Goal: Communication & Community: Answer question/provide support

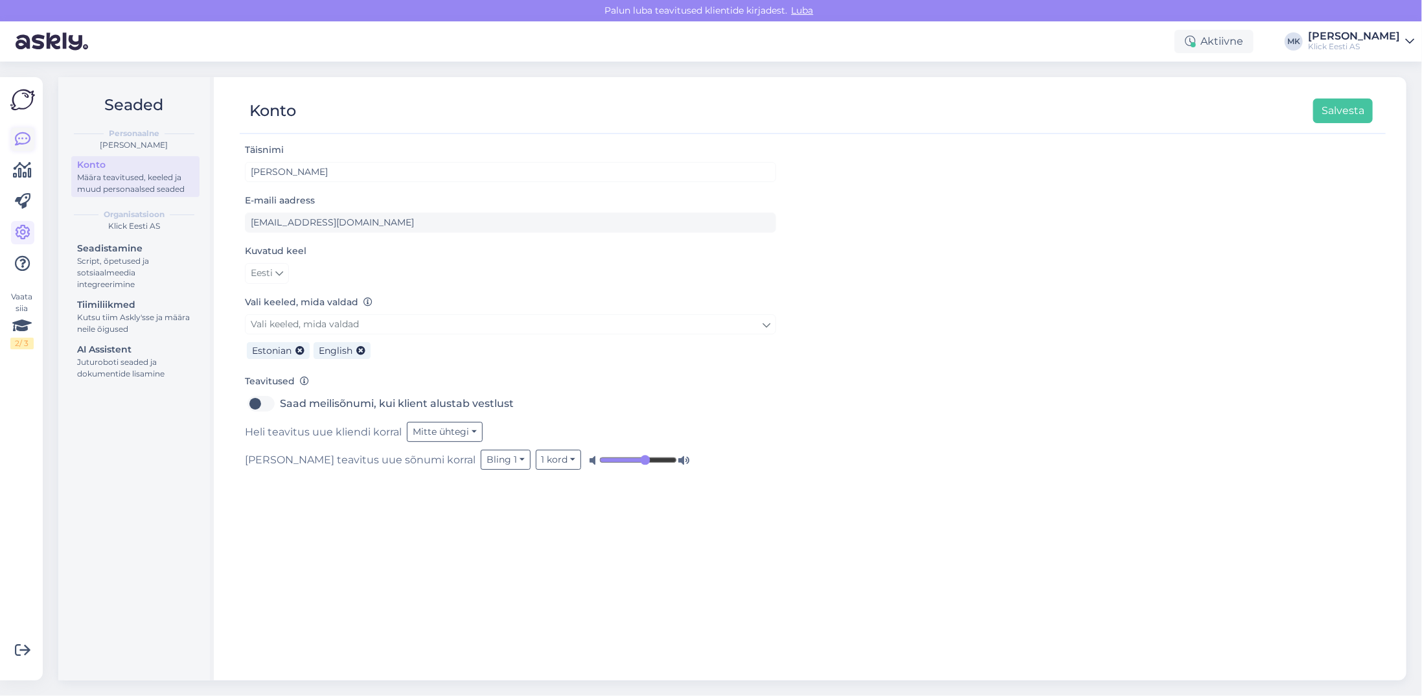
click at [12, 139] on link at bounding box center [22, 139] width 23 height 23
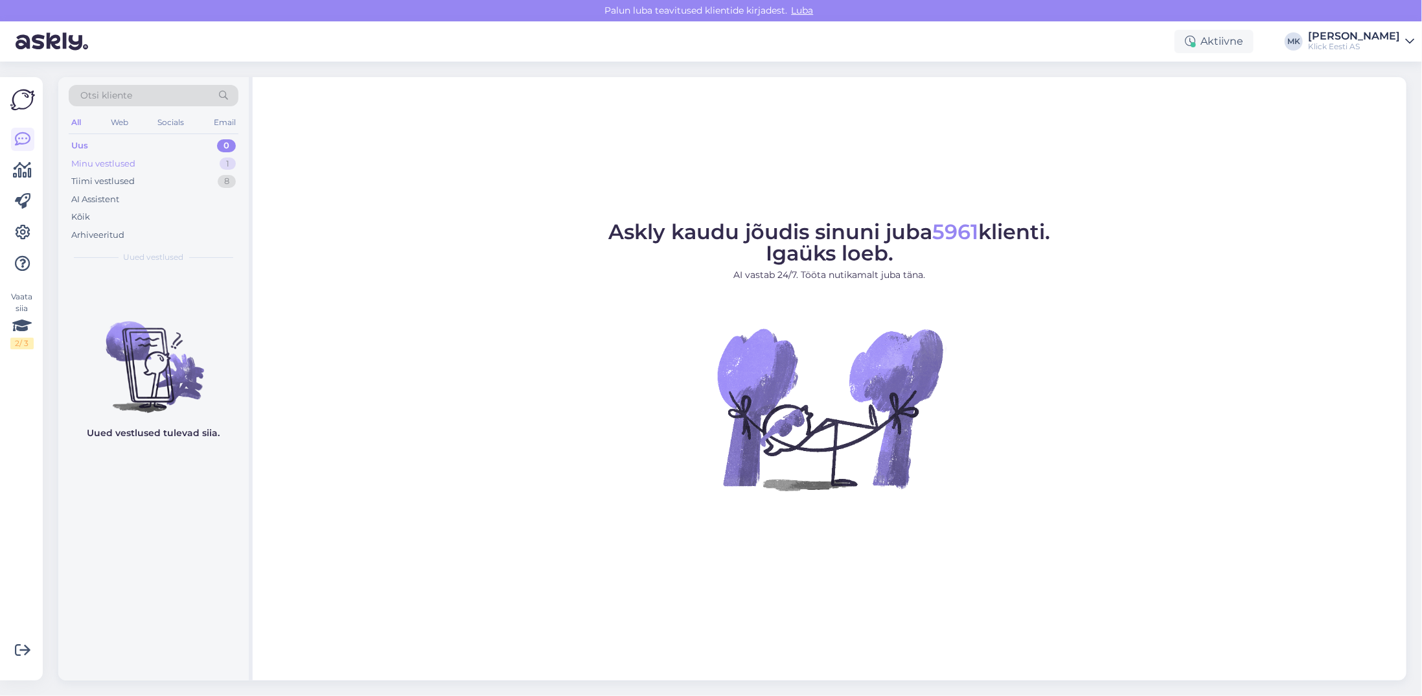
click at [99, 170] on div "Minu vestlused 1" at bounding box center [154, 164] width 170 height 18
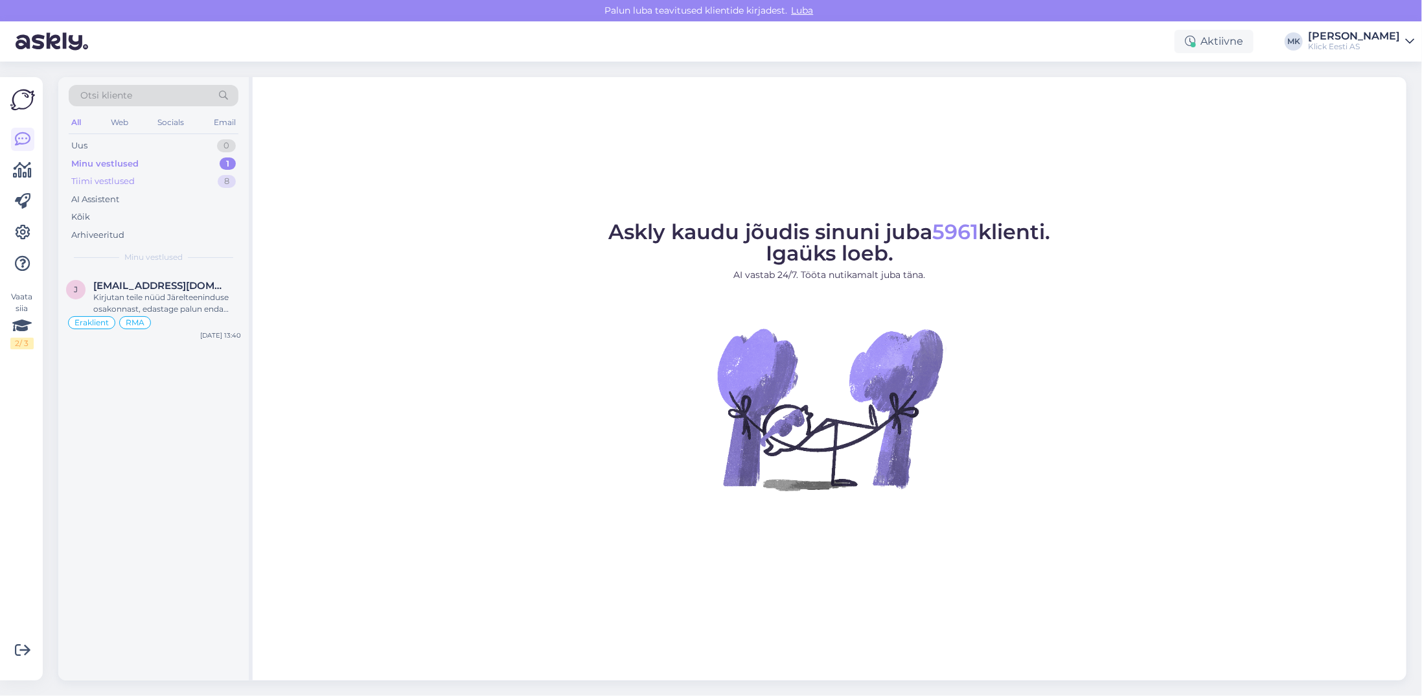
click at [113, 178] on div "Tiimi vestlused" at bounding box center [102, 181] width 63 height 13
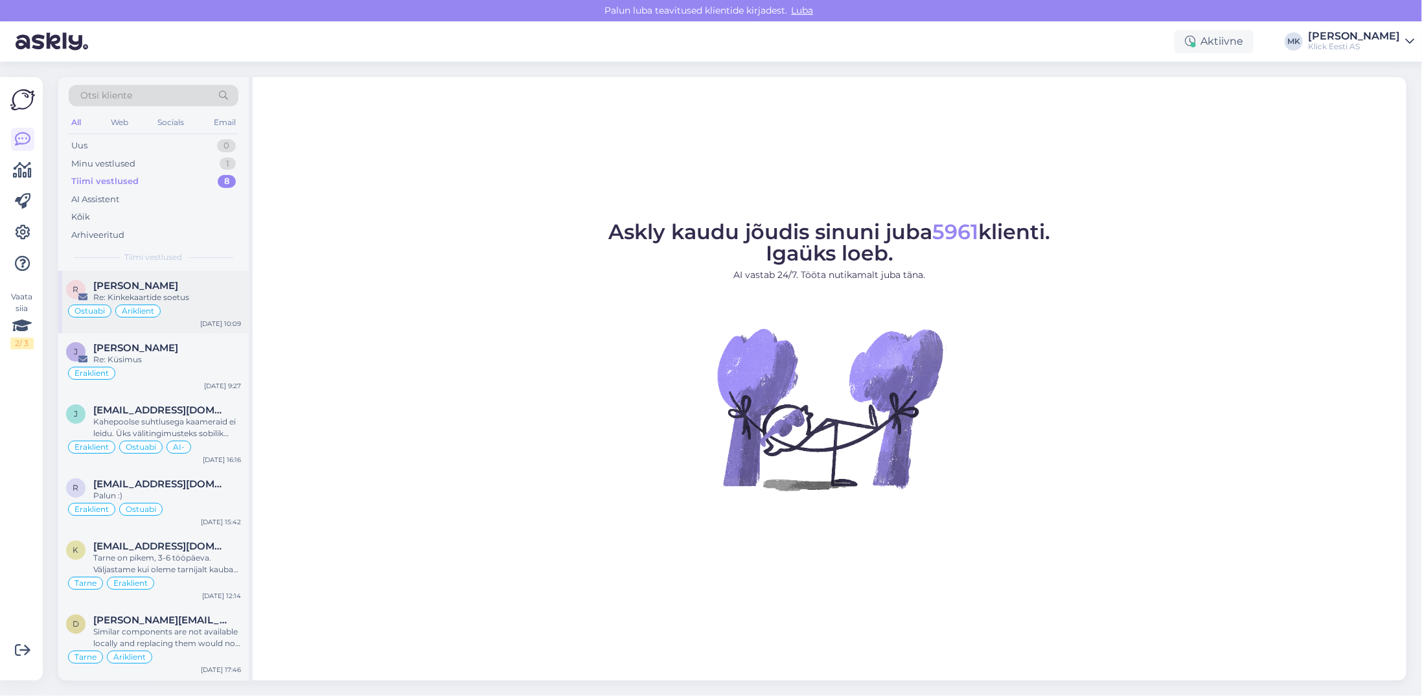
click at [148, 303] on div "Ostuabi Äriklient" at bounding box center [153, 311] width 175 height 16
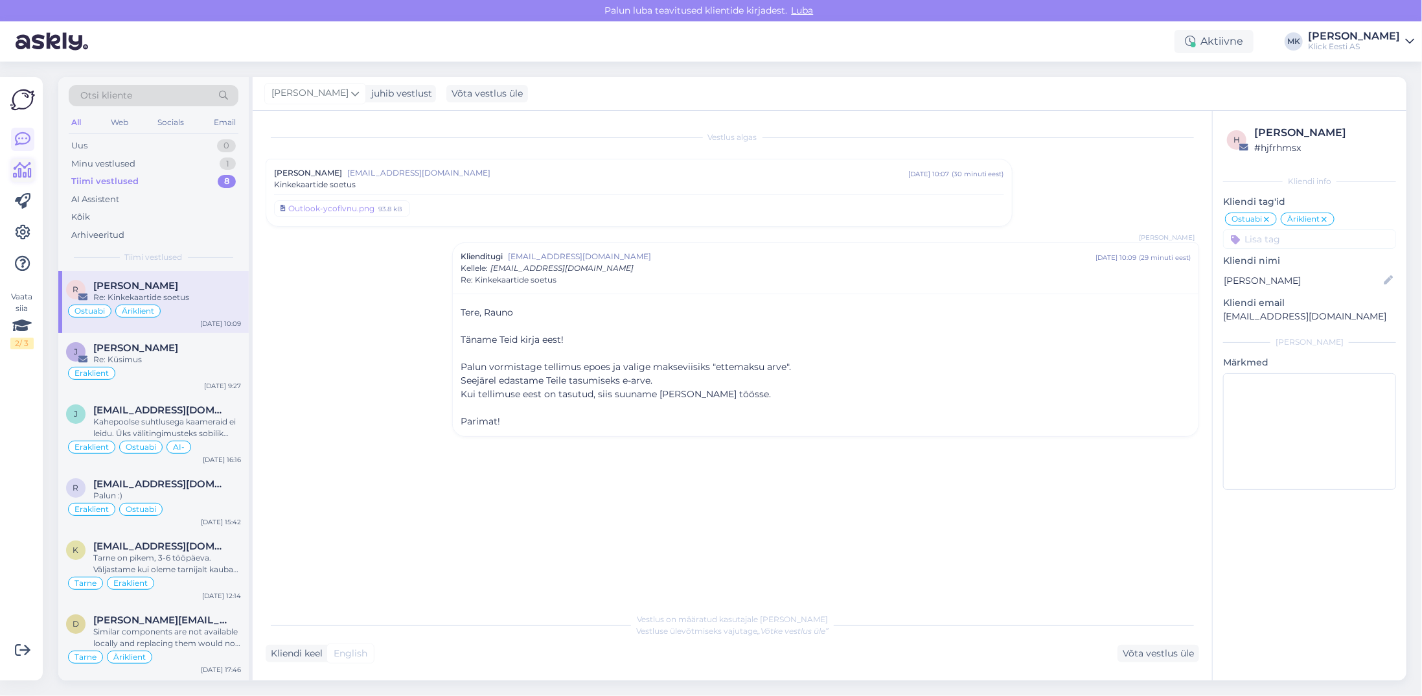
click at [27, 167] on icon at bounding box center [23, 171] width 19 height 16
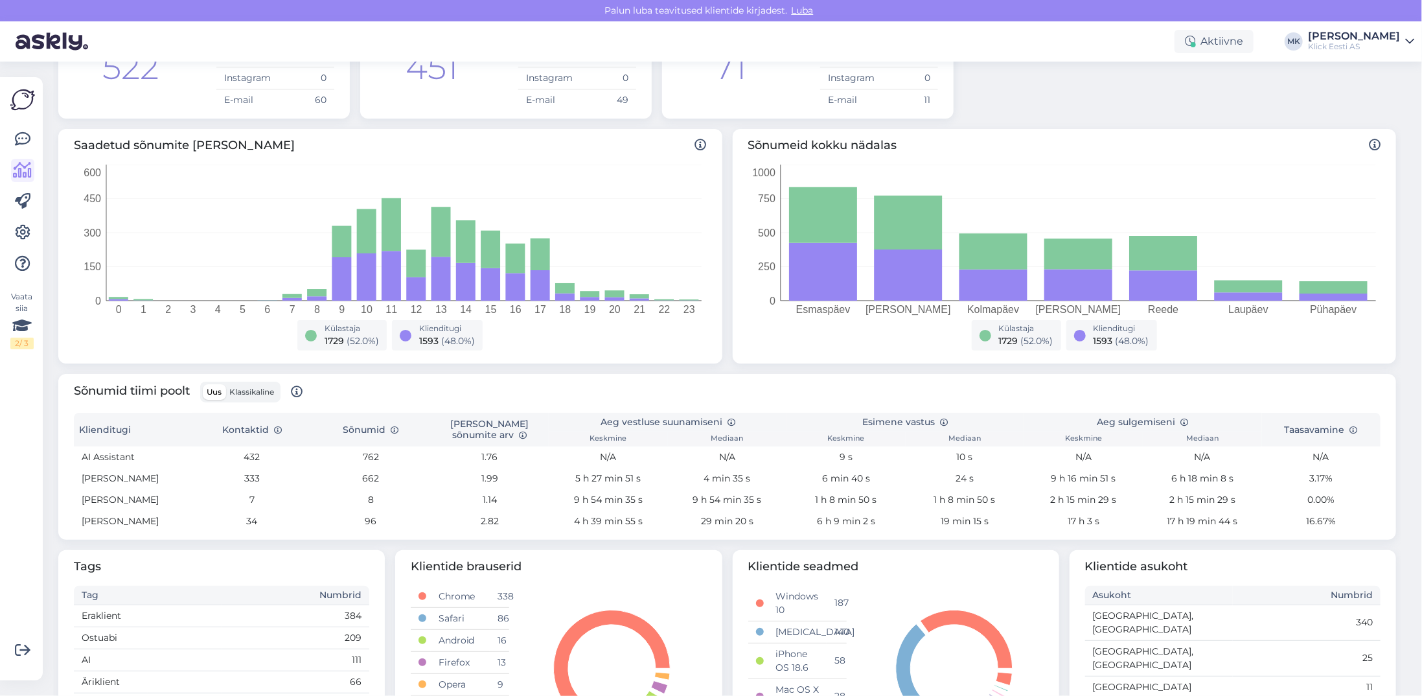
scroll to position [194, 0]
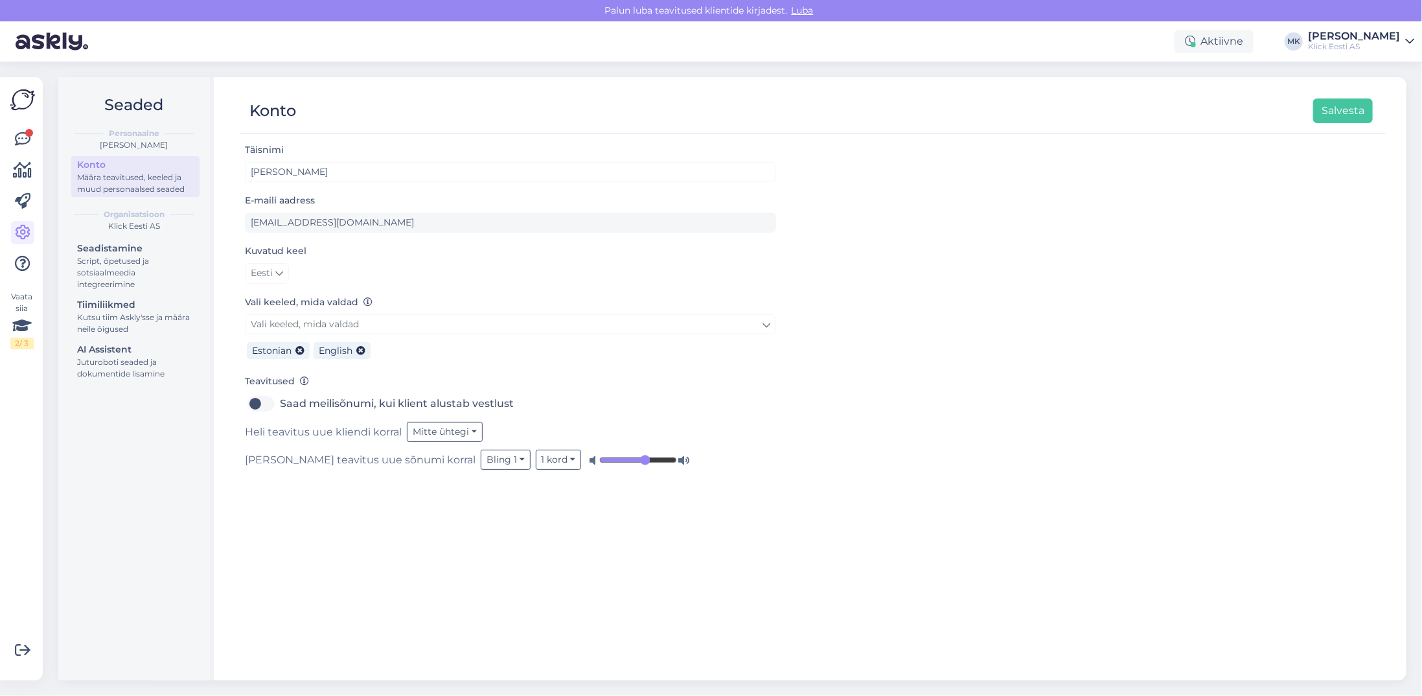
click at [35, 165] on div "Vaata siia 2 / 3 Võimalused Veendu, et Askly loob sulle väärtust. Sulge Ühenda …" at bounding box center [21, 378] width 43 height 603
click at [27, 165] on icon at bounding box center [23, 171] width 19 height 16
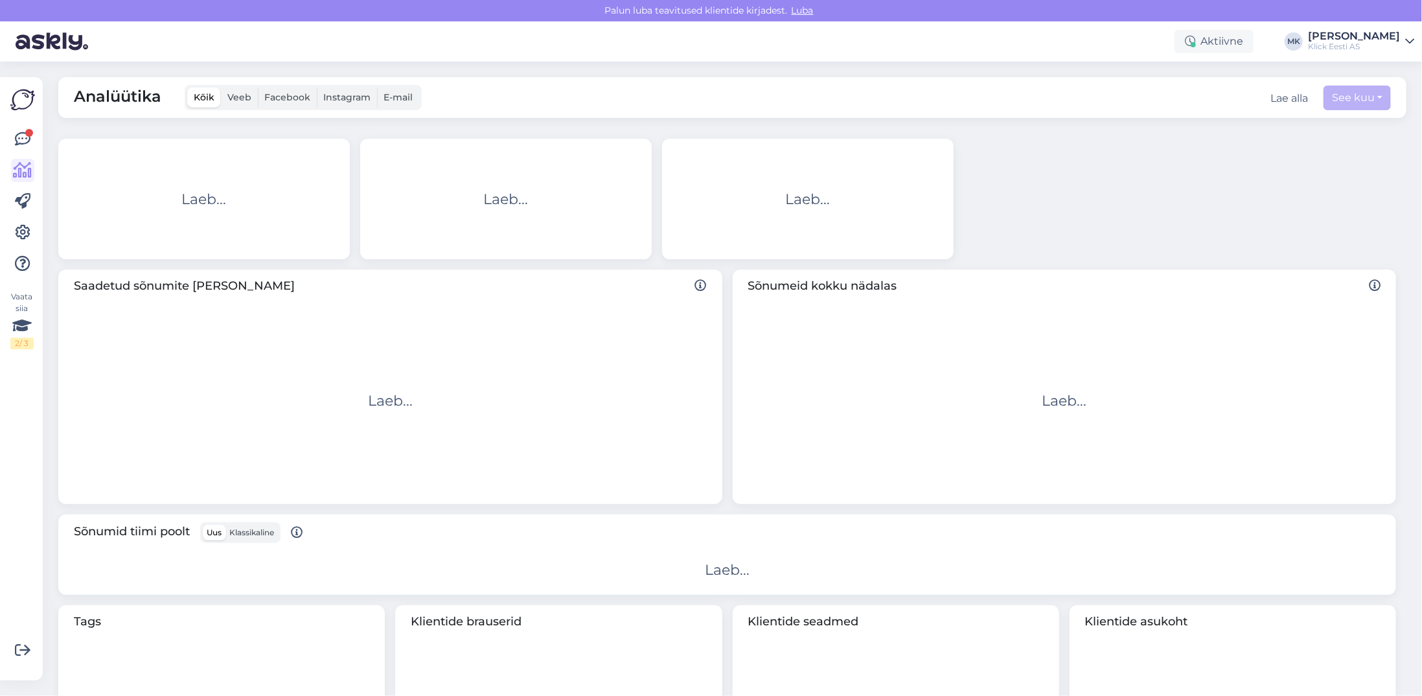
click at [23, 124] on div "Vaata siia 2 / 3" at bounding box center [22, 378] width 25 height 582
click at [29, 133] on div at bounding box center [29, 133] width 8 height 8
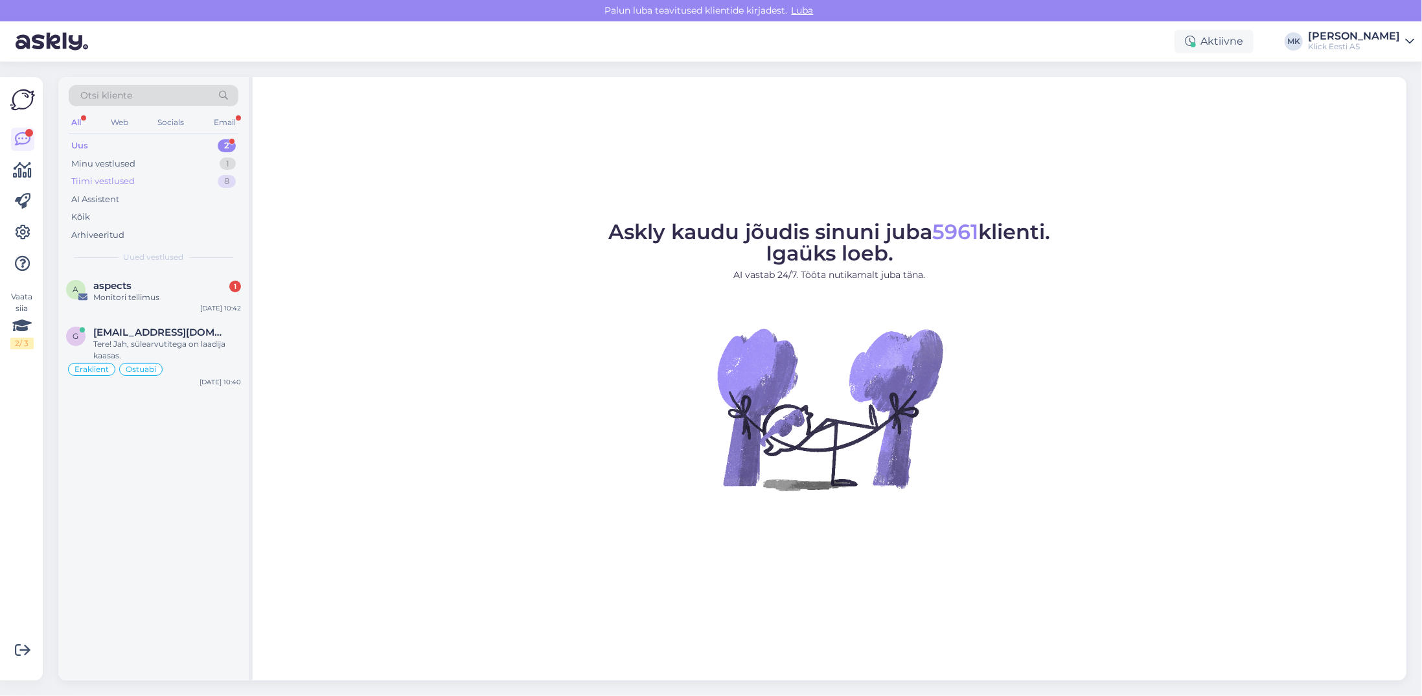
click at [140, 179] on div "Tiimi vestlused 8" at bounding box center [154, 181] width 170 height 18
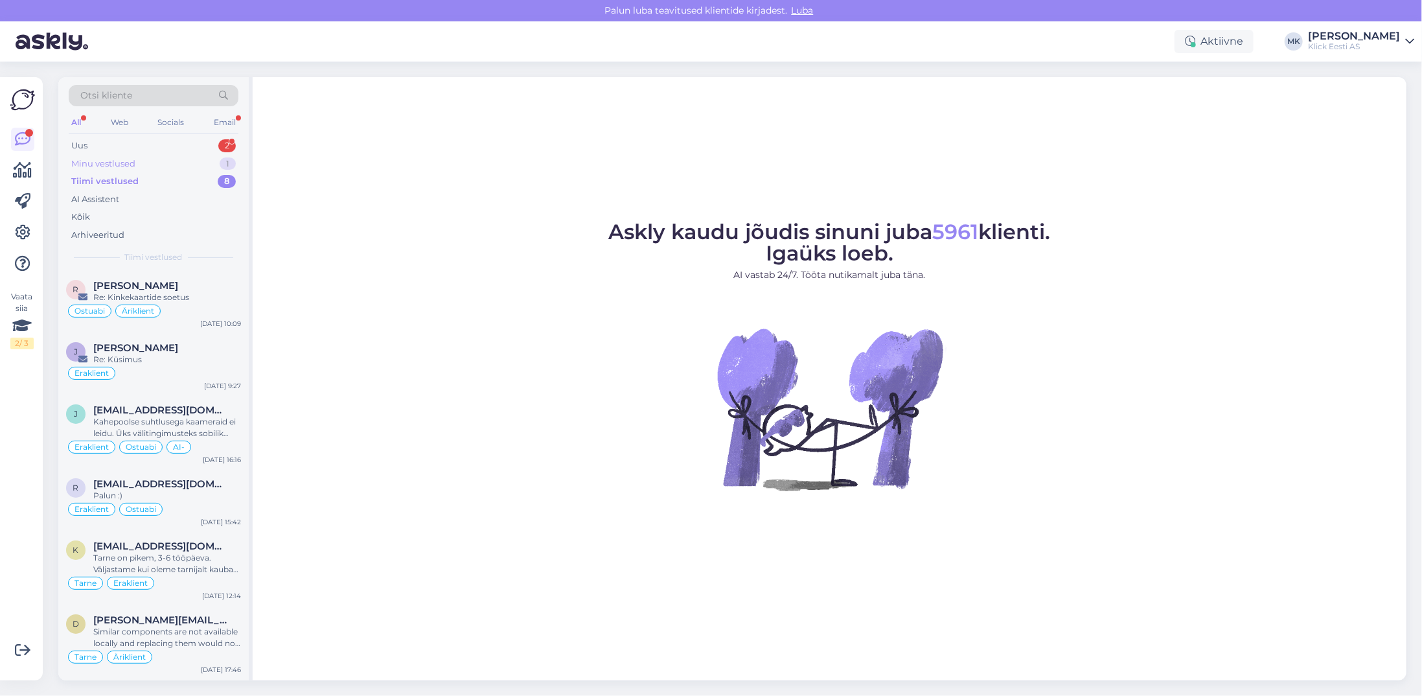
click at [135, 157] on div "Minu vestlused 1" at bounding box center [154, 164] width 170 height 18
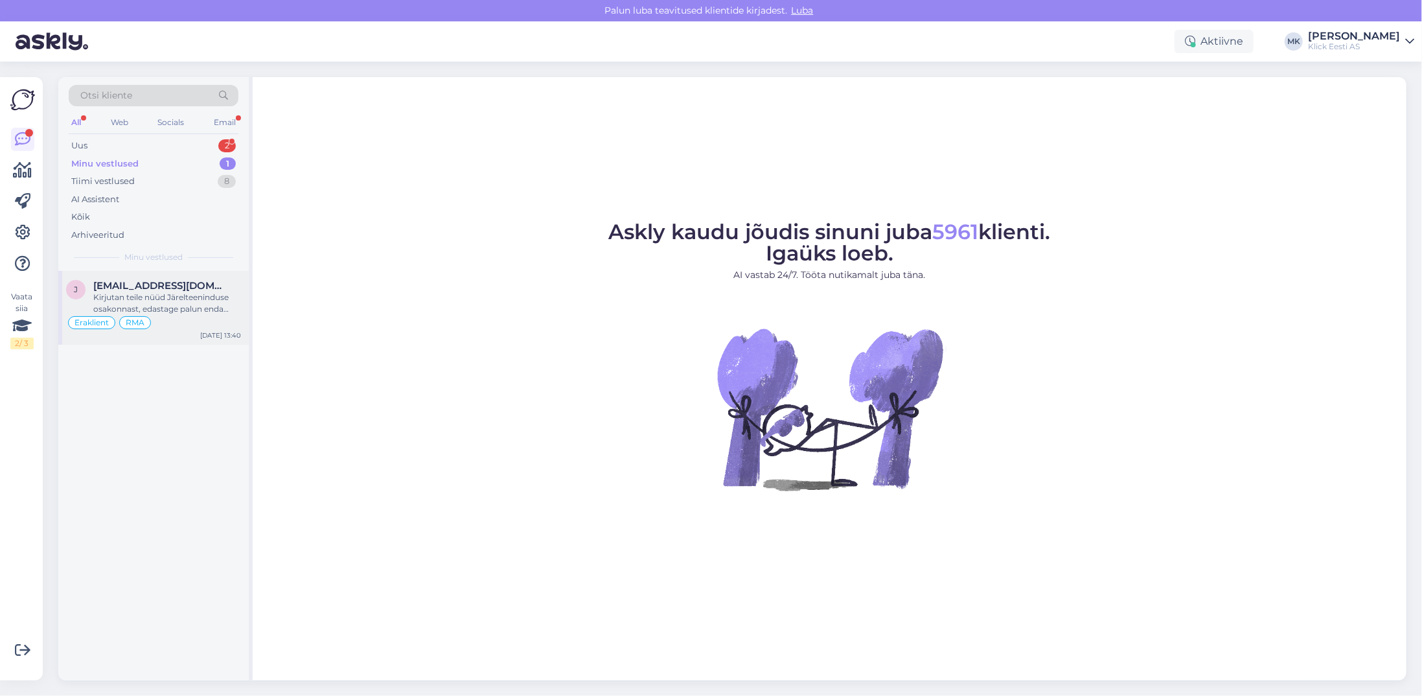
click at [159, 280] on span "[EMAIL_ADDRESS][DOMAIN_NAME]" at bounding box center [160, 286] width 135 height 12
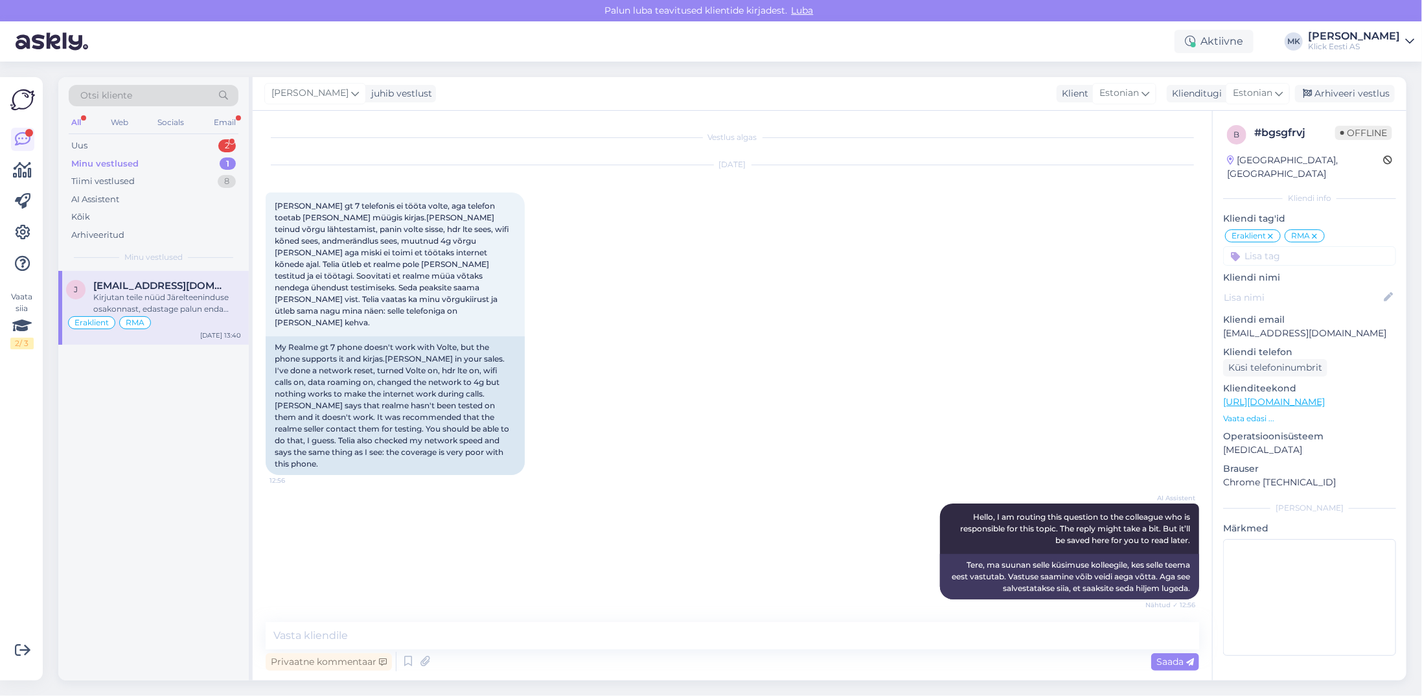
scroll to position [126, 0]
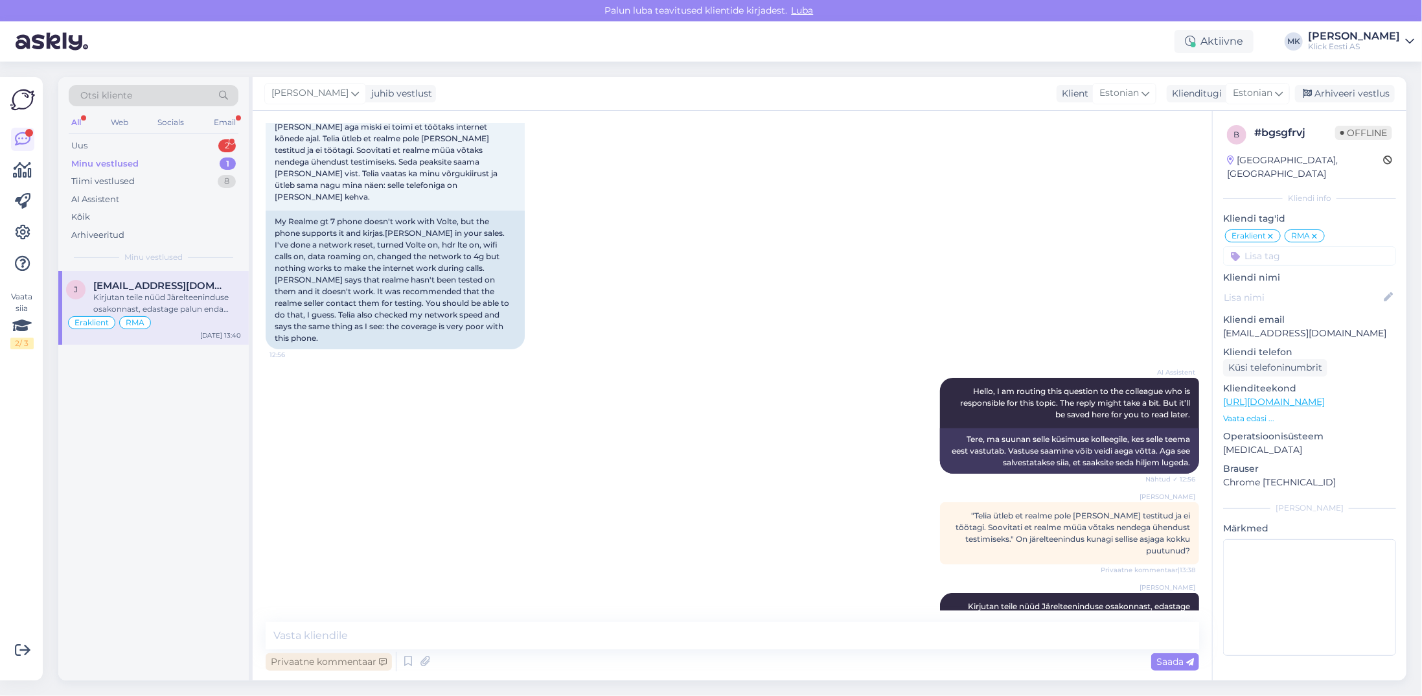
click at [332, 663] on div "Privaatne kommentaar" at bounding box center [329, 661] width 126 height 17
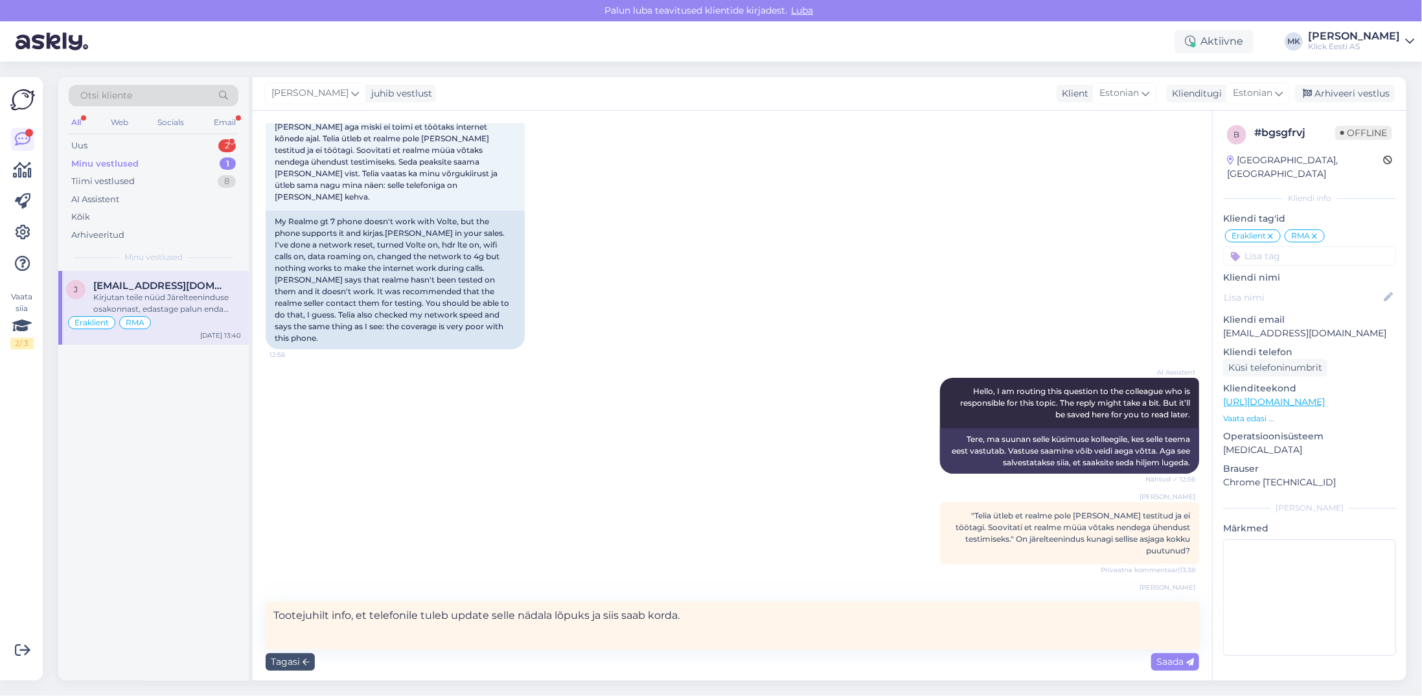
click at [590, 627] on textarea "Tootejuhilt info, et telefonile tuleb update selle nädala lõpuks ja siis saab k…" at bounding box center [733, 625] width 934 height 47
click at [739, 624] on textarea "Tootejuhilt info, et telefonile tuleb update selle nädala lõpuks ja siis saab k…" at bounding box center [733, 625] width 934 height 47
type textarea "Tootejuhilt info, et telefonile tuleb update selle nädala lõpuks ja siis saab k…"
click at [1161, 659] on span "Saada" at bounding box center [1176, 662] width 38 height 12
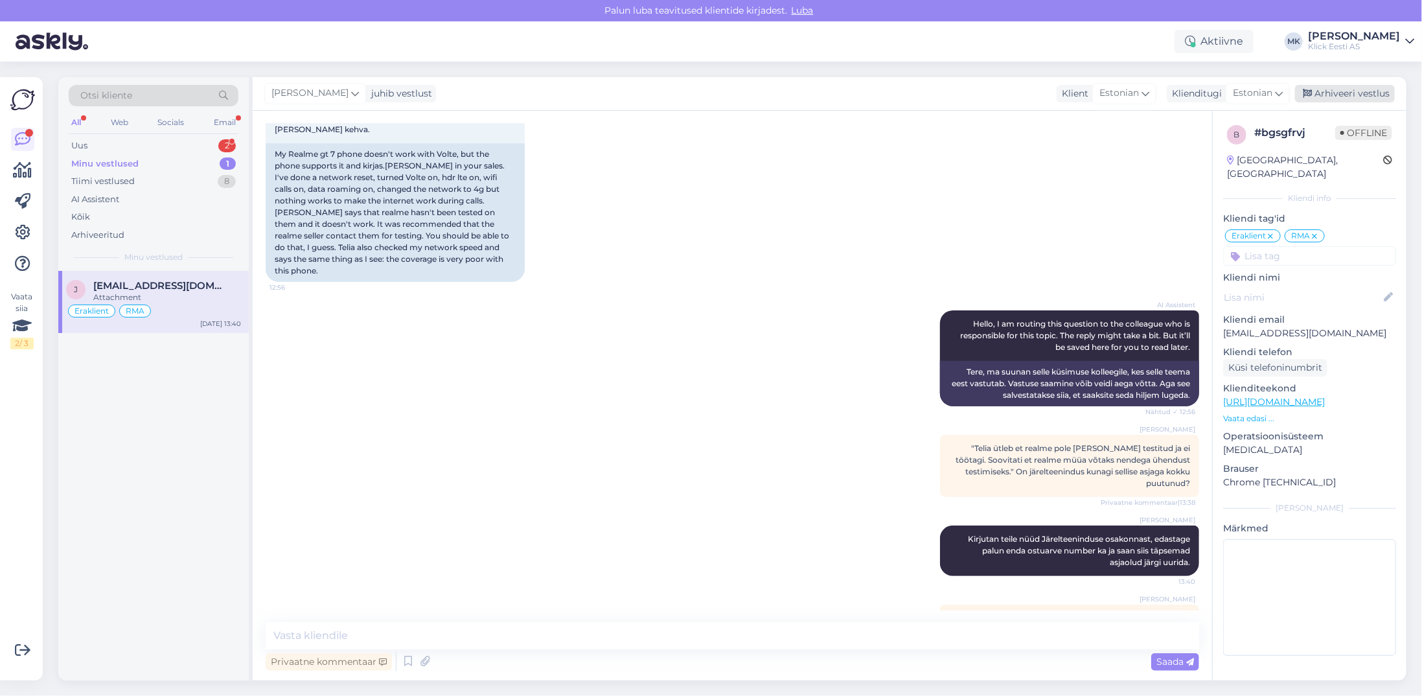
click at [1353, 91] on div "Arhiveeri vestlus" at bounding box center [1345, 93] width 100 height 17
